Goal: Find specific page/section: Find specific page/section

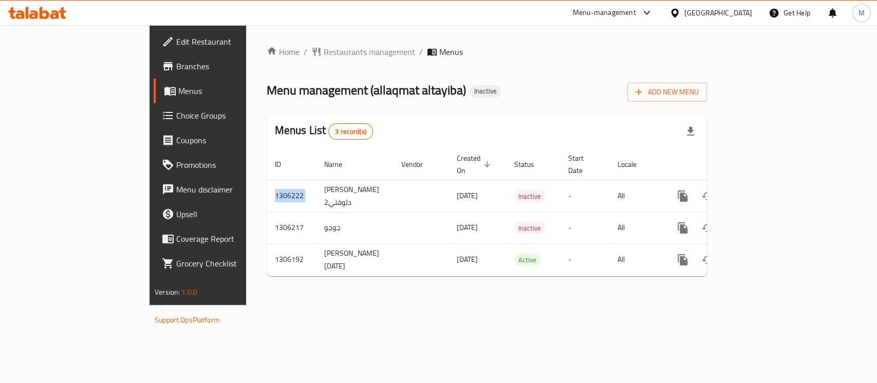
drag, startPoint x: 215, startPoint y: 181, endPoint x: 847, endPoint y: 331, distance: 648.9
click at [727, 300] on div "Home / Restaurants management / Menus Menu management ( allaqmat altayiba ) Ina…" at bounding box center [486, 165] width 481 height 280
click at [625, 305] on div "Home / Restaurants management / Menus Menu management ( allaqmat altayiba ) Ina…" at bounding box center [486, 165] width 481 height 280
drag, startPoint x: 169, startPoint y: 155, endPoint x: 826, endPoint y: 293, distance: 672.0
click at [727, 293] on div "Home / Restaurants management / Menus Menu management ( allaqmat altayiba ) Ina…" at bounding box center [486, 165] width 481 height 280
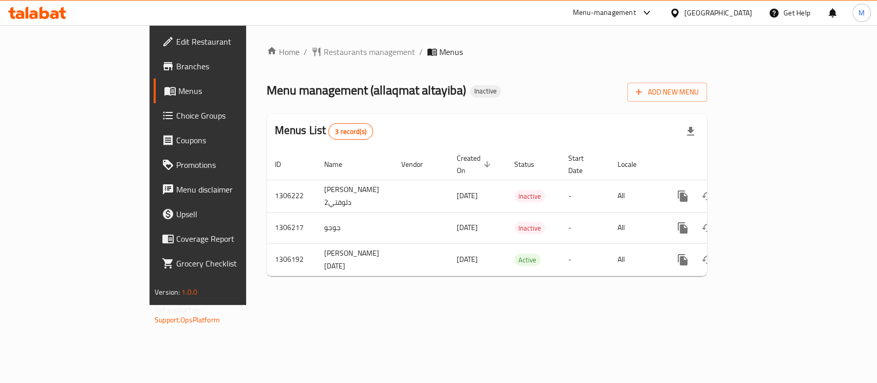
click at [480, 305] on div "Home / Restaurants management / Menus Menu management ( allaqmat altayiba ) Ina…" at bounding box center [486, 165] width 481 height 280
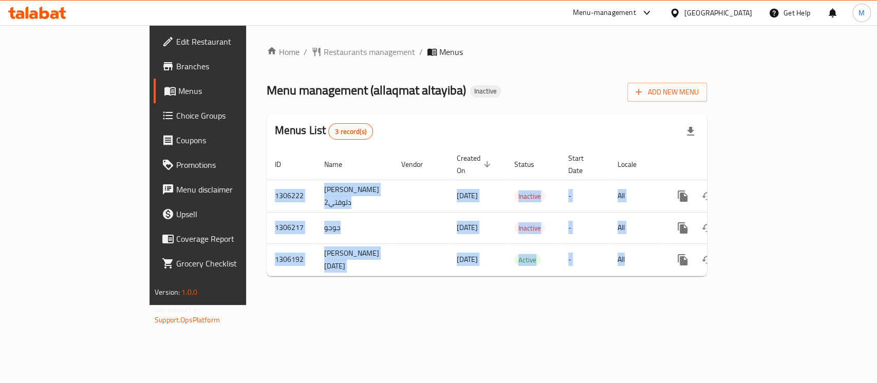
drag, startPoint x: 690, startPoint y: 249, endPoint x: 206, endPoint y: 156, distance: 493.7
click at [267, 156] on table "ID Name Vendor Created On sorted descending Status Start Date Locale Actions 13…" at bounding box center [522, 212] width 511 height 127
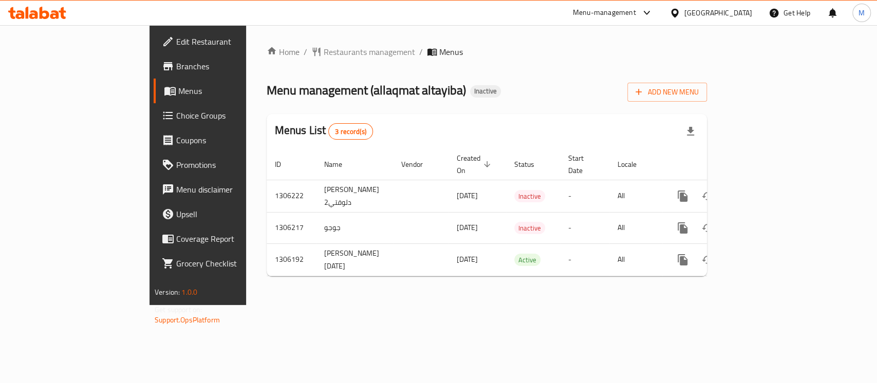
click at [306, 305] on div "Home / Restaurants management / Menus Menu management ( allaqmat altayiba ) Ina…" at bounding box center [486, 165] width 481 height 280
